Goal: Obtain resource: Download file/media

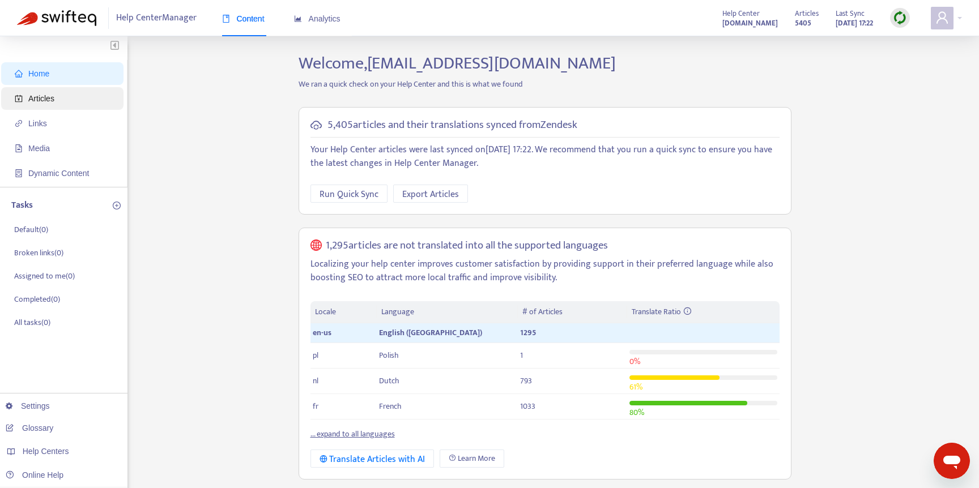
click at [70, 104] on span "Articles" at bounding box center [65, 98] width 100 height 23
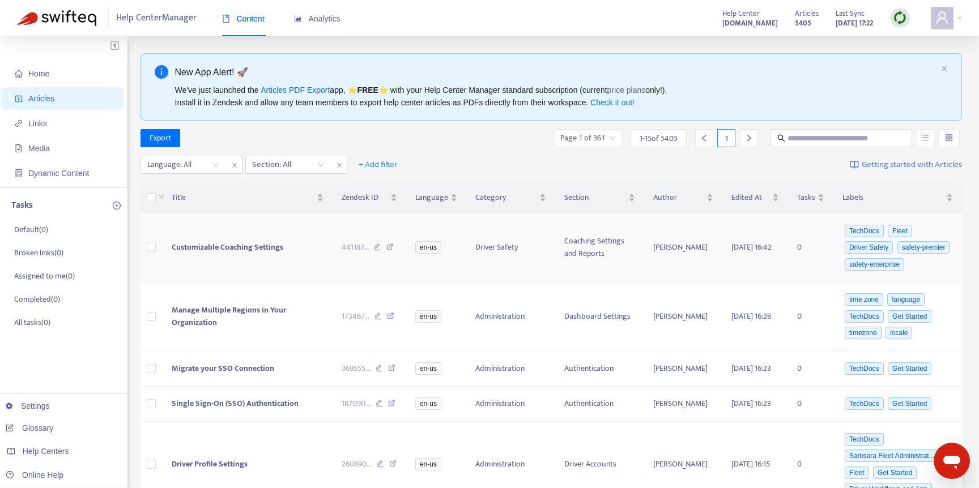
click at [405, 229] on td "441187 ..." at bounding box center [370, 248] width 74 height 69
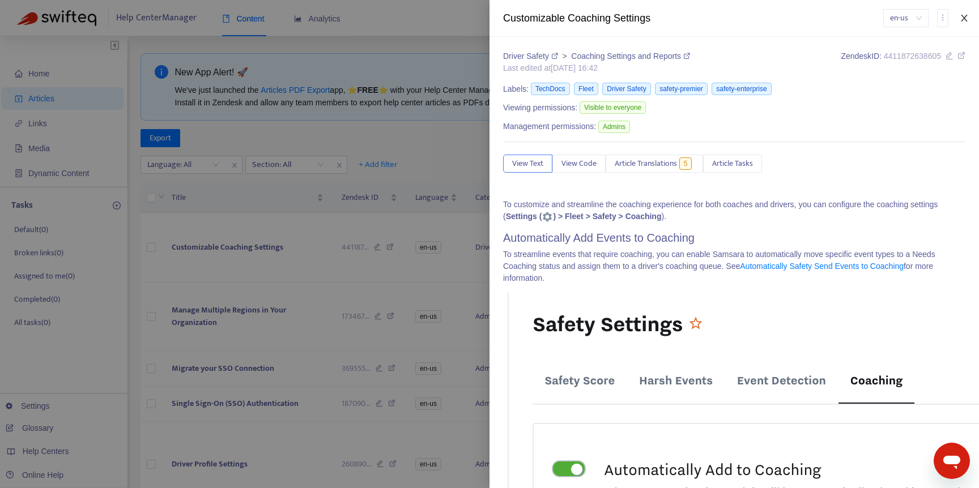
click at [965, 16] on icon "close" at bounding box center [964, 18] width 9 height 9
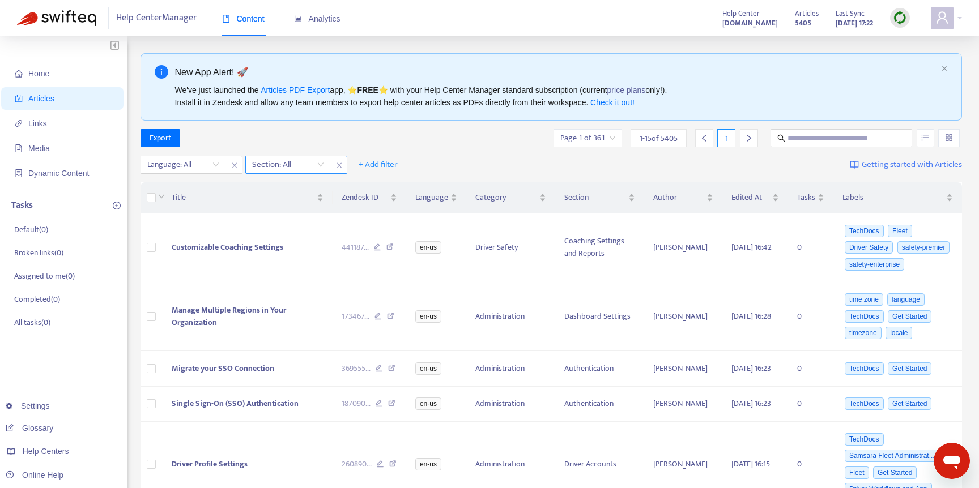
click at [271, 166] on div at bounding box center [282, 165] width 69 height 14
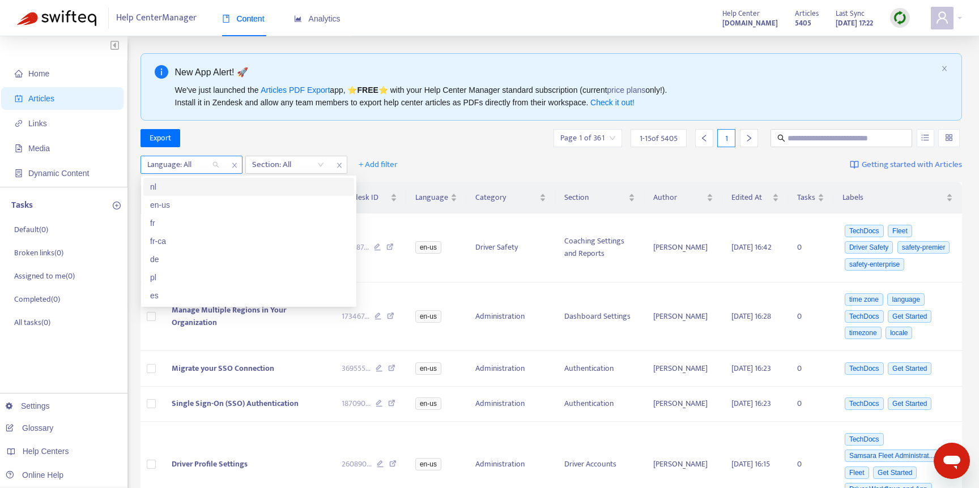
click at [193, 156] on div "Language: All" at bounding box center [183, 164] width 84 height 17
click at [180, 201] on div "en-us" at bounding box center [248, 205] width 197 height 12
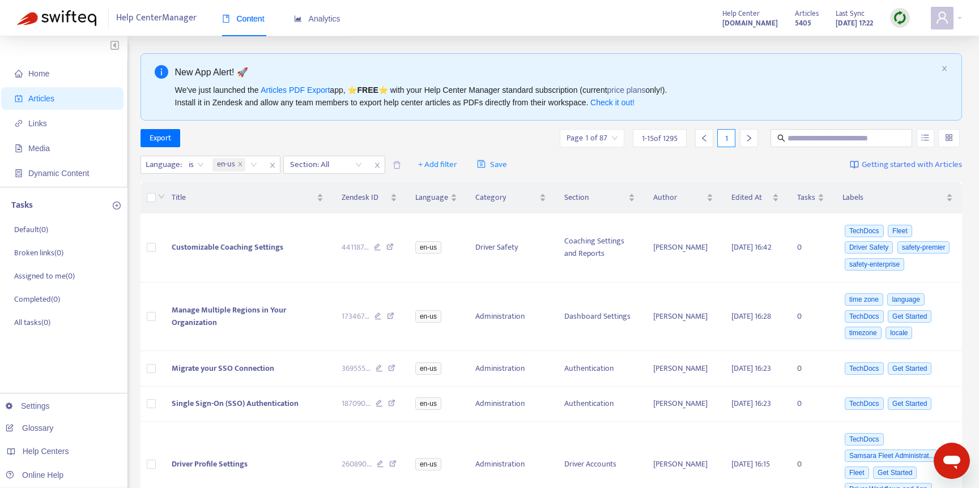
click at [391, 141] on div "Export Page 1 of 87 1 - 15 of 1295 1" at bounding box center [552, 138] width 822 height 18
click at [153, 139] on span "Export" at bounding box center [161, 138] width 22 height 12
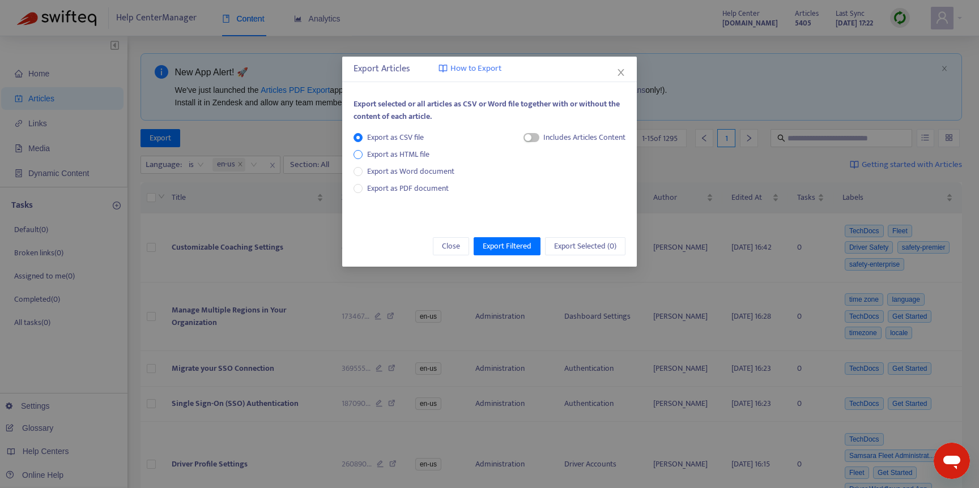
click at [375, 154] on span "Export as HTML file" at bounding box center [398, 154] width 71 height 12
click at [506, 244] on span "Export Filtered" at bounding box center [507, 246] width 49 height 12
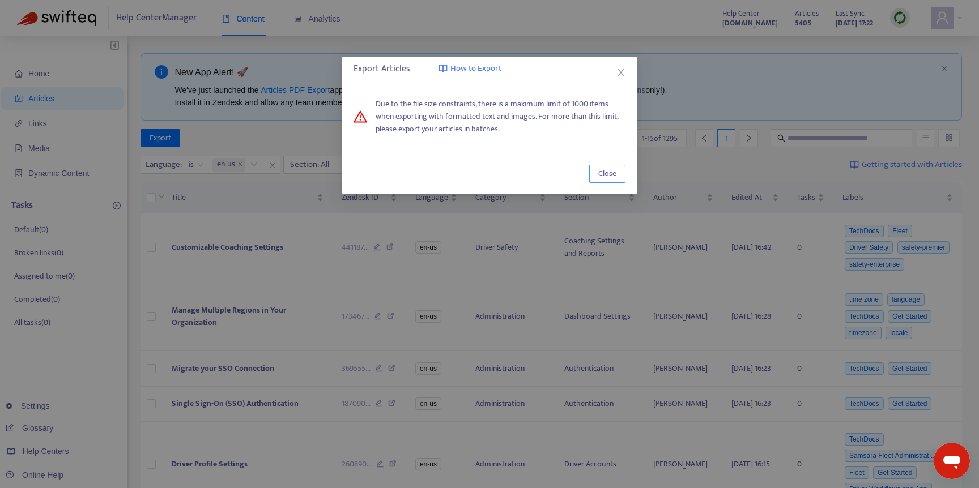
click at [604, 176] on span "Close" at bounding box center [607, 174] width 18 height 12
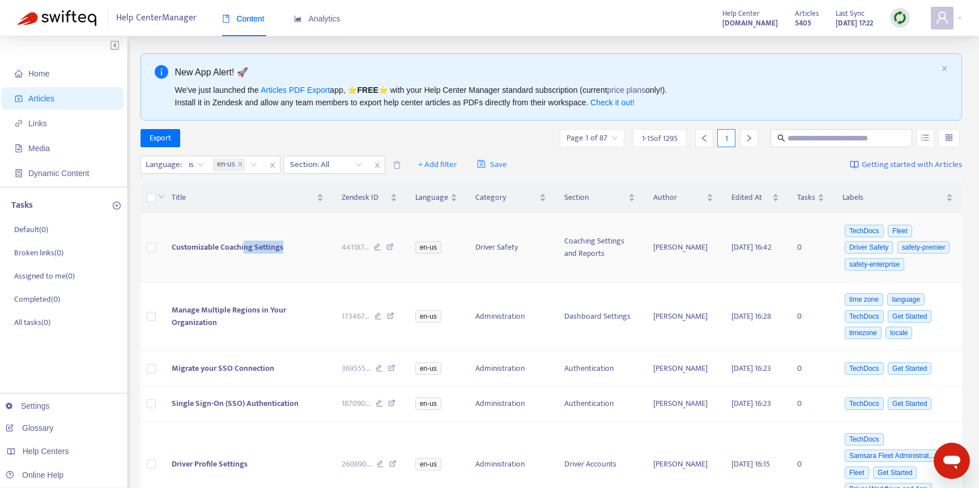
drag, startPoint x: 245, startPoint y: 257, endPoint x: 245, endPoint y: 273, distance: 15.3
click at [245, 273] on td "Customizable Coaching Settings" at bounding box center [248, 248] width 170 height 69
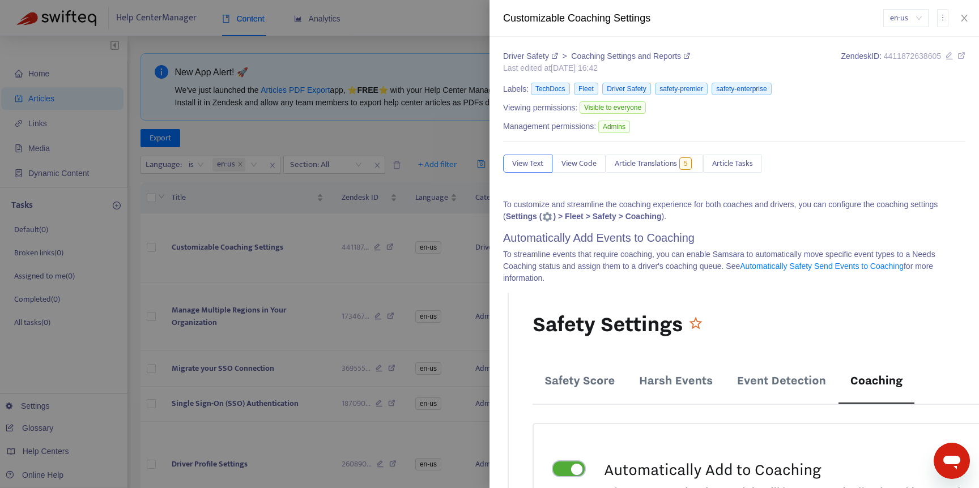
click at [130, 295] on div at bounding box center [489, 244] width 979 height 488
